Goal: Browse casually: Explore the website without a specific task or goal

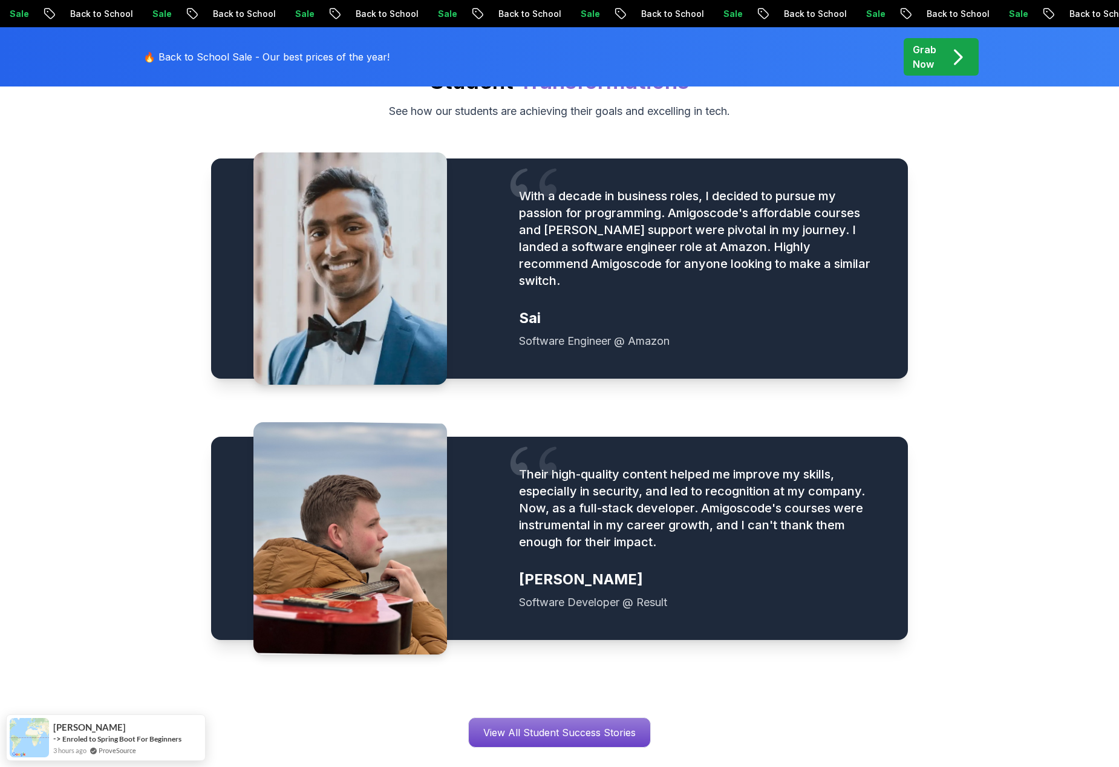
scroll to position [1500, 0]
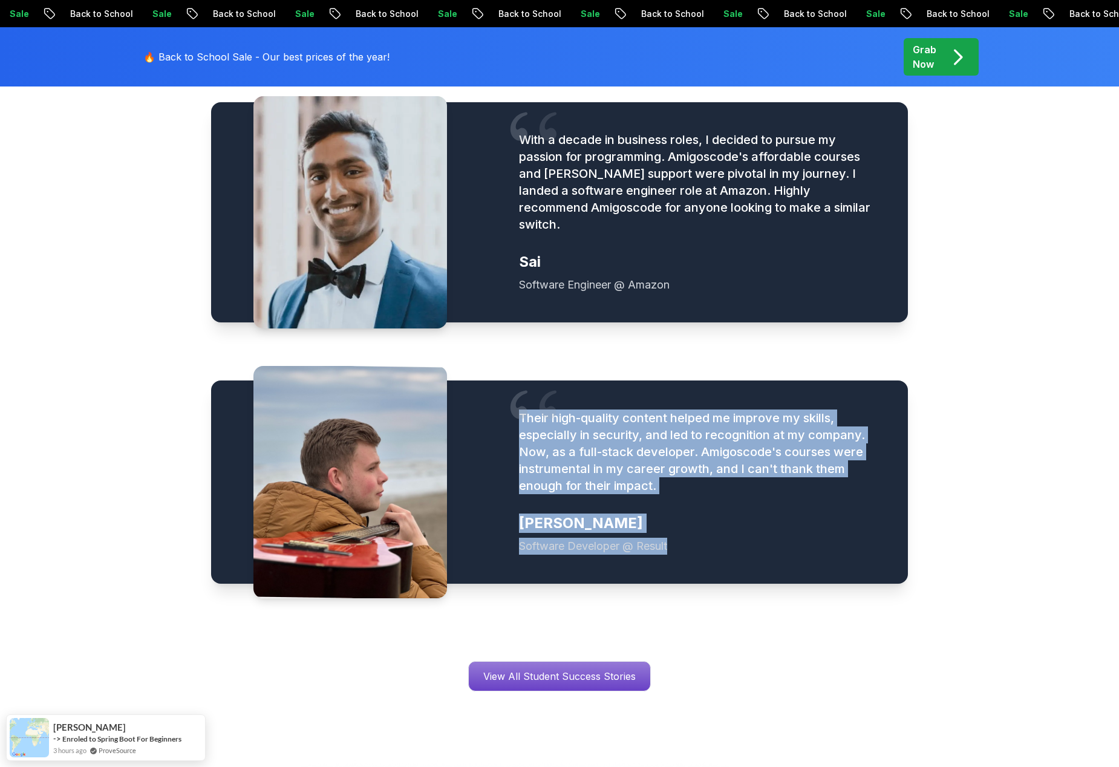
drag, startPoint x: 650, startPoint y: 518, endPoint x: 526, endPoint y: 389, distance: 178.8
click at [526, 410] on figure "Their high-quality content helped me improve my skills, especially in security,…" at bounding box center [699, 482] width 360 height 145
copy figure "Their high-quality content helped me improve my skills, especially in security,…"
click at [503, 580] on div "With a decade in business roles, I decided to pursue my passion for programming…" at bounding box center [559, 343] width 697 height 559
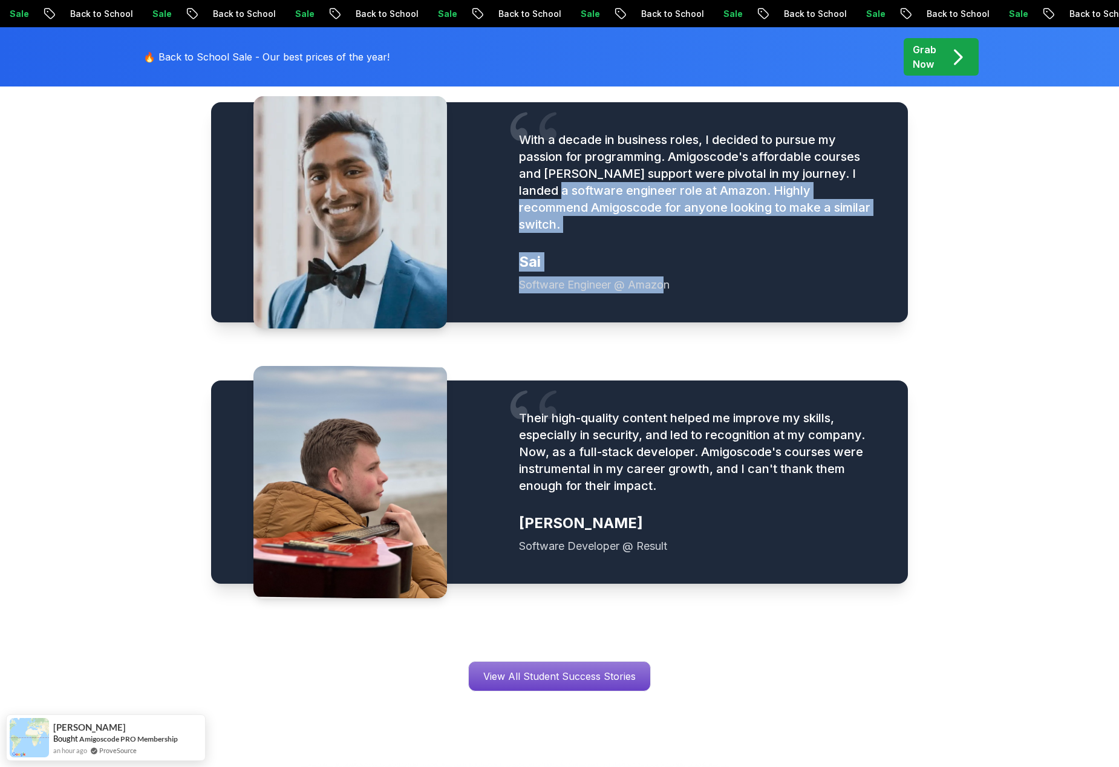
drag, startPoint x: 667, startPoint y: 270, endPoint x: 538, endPoint y: 174, distance: 160.8
click at [537, 191] on figure "With a decade in business roles, I decided to pursue my passion for programming…" at bounding box center [699, 212] width 360 height 162
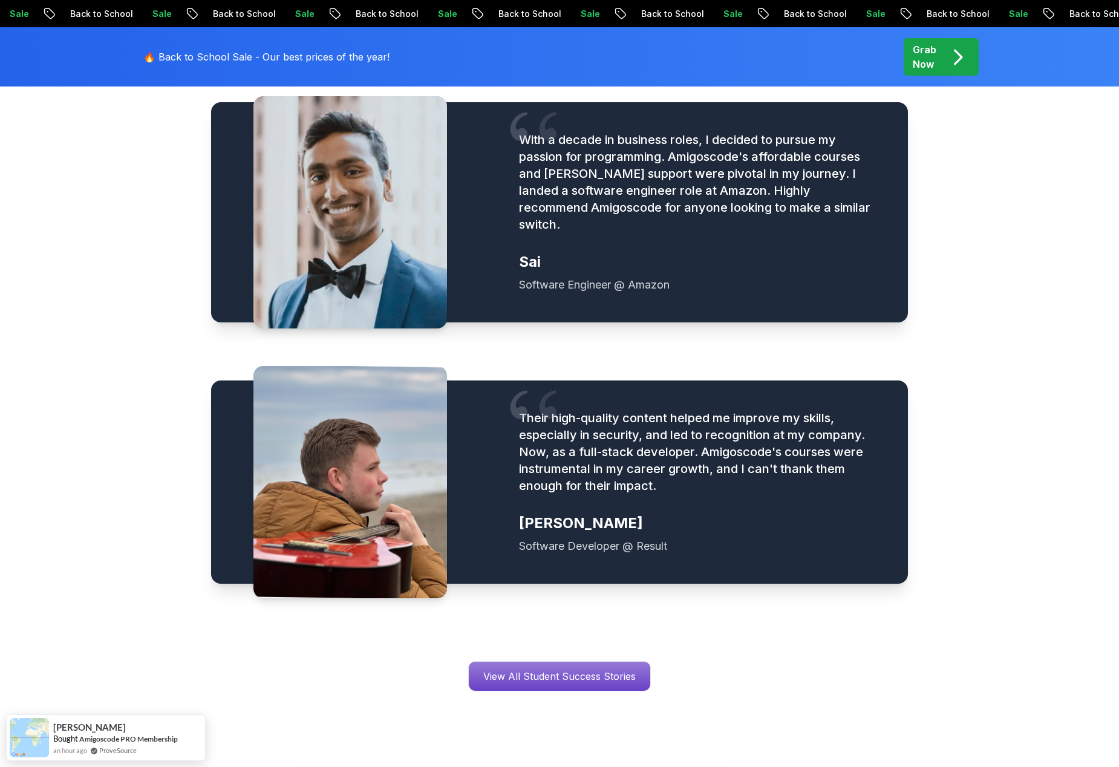
click at [515, 142] on div "With a decade in business roles, I decided to pursue my passion for programming…" at bounding box center [699, 212] width 418 height 220
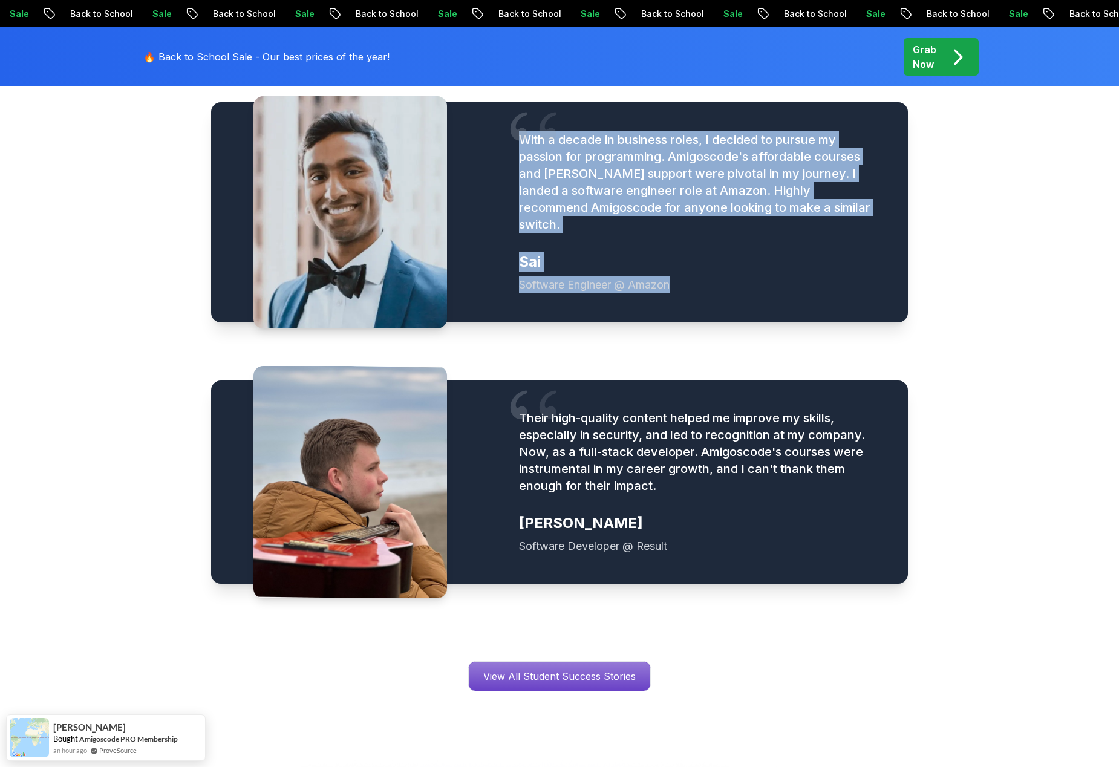
drag, startPoint x: 521, startPoint y: 136, endPoint x: 680, endPoint y: 286, distance: 218.2
click at [694, 286] on div "With a decade in business roles, I decided to pursue my passion for programming…" at bounding box center [699, 212] width 418 height 220
copy figure "With a decade in business roles, I decided to pursue my passion for programming…"
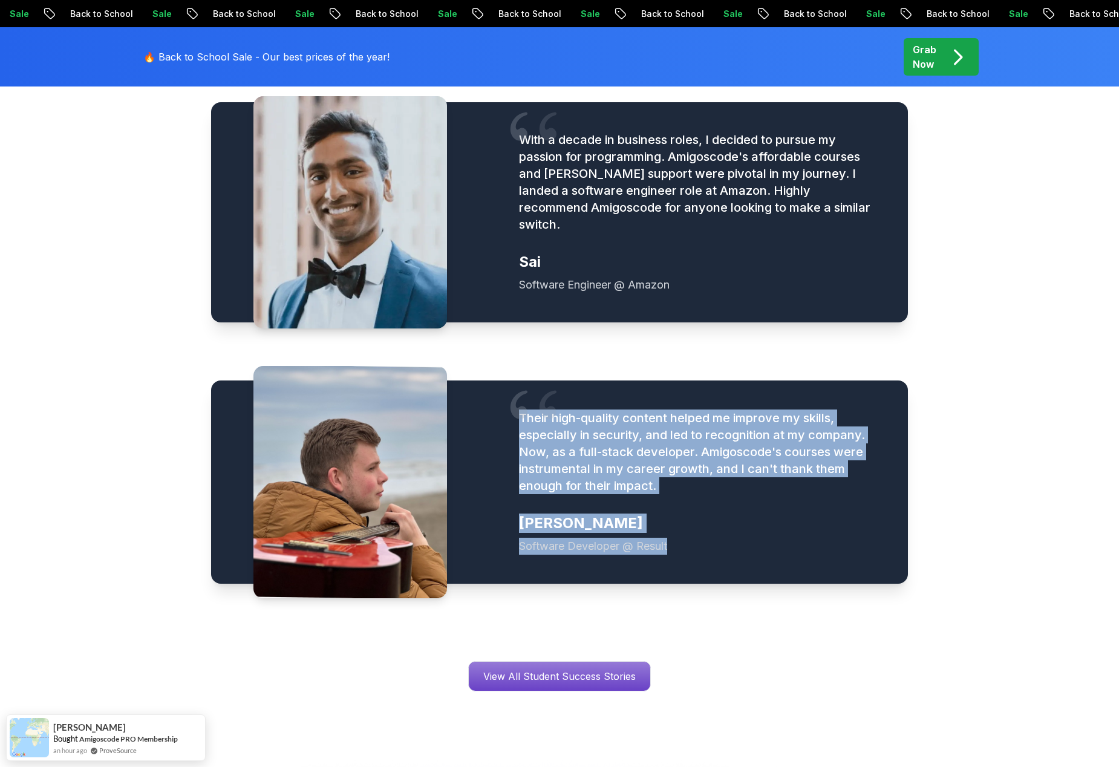
drag, startPoint x: 663, startPoint y: 529, endPoint x: 520, endPoint y: 397, distance: 194.8
click at [520, 410] on figure "Their high-quality content helped me improve my skills, especially in security,…" at bounding box center [699, 482] width 360 height 145
copy figure "Their high-quality content helped me improve my skills, especially in security,…"
